Goal: Entertainment & Leisure: Consume media (video, audio)

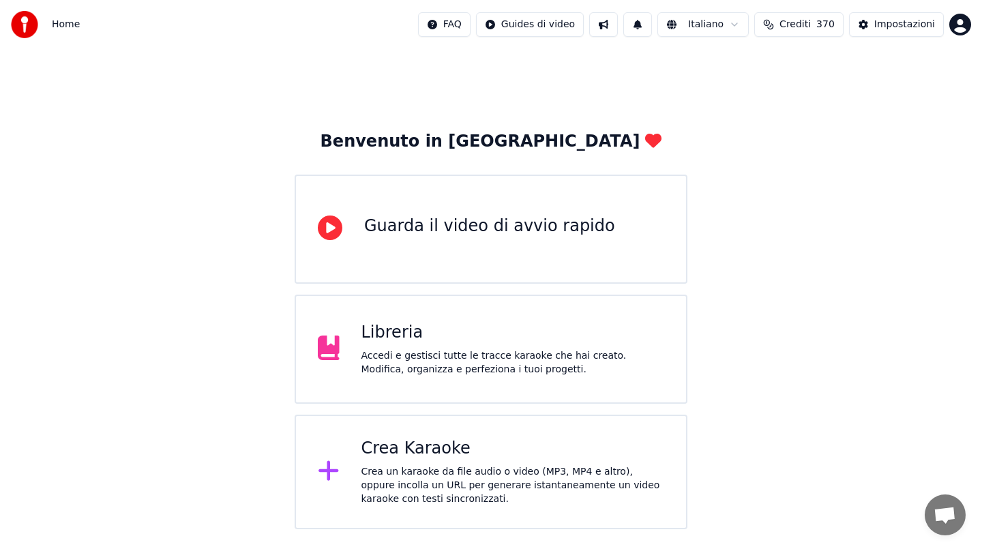
click at [468, 372] on div "Accedi e gestisci tutte le tracce karaoke che hai creato. Modifica, organizza e…" at bounding box center [512, 362] width 303 height 27
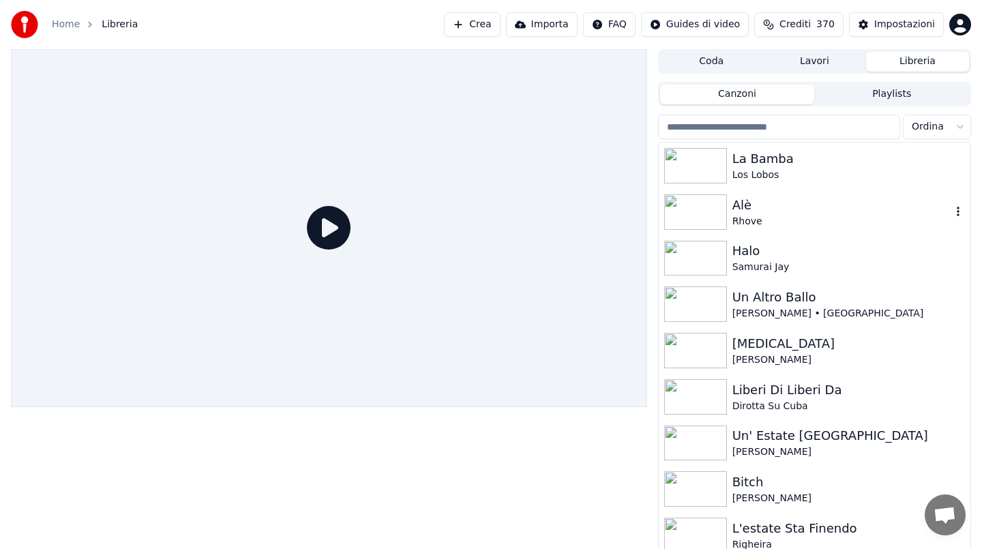
click at [766, 206] on div "Alè" at bounding box center [841, 205] width 219 height 19
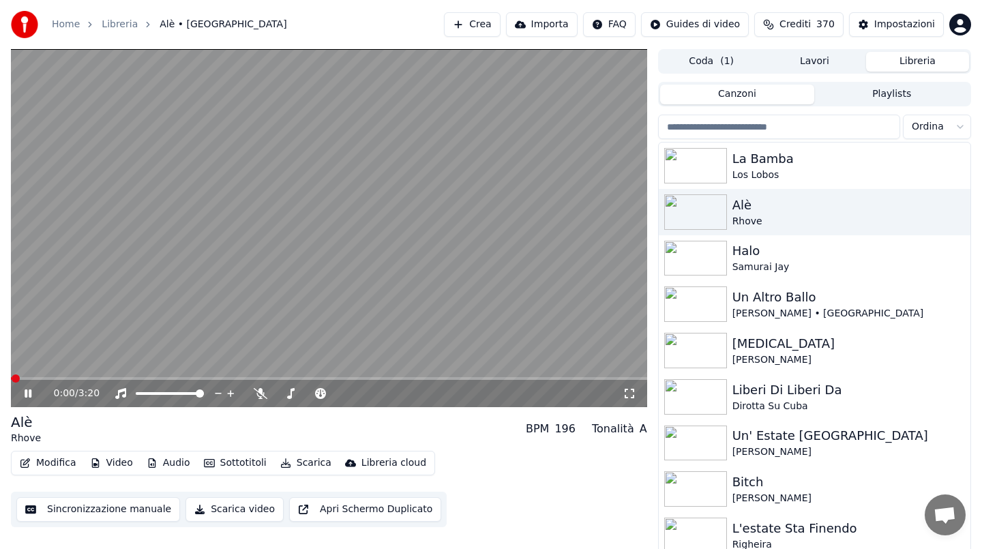
click at [265, 396] on icon at bounding box center [261, 393] width 14 height 11
click at [36, 395] on icon at bounding box center [38, 393] width 32 height 11
